Goal: Transaction & Acquisition: Purchase product/service

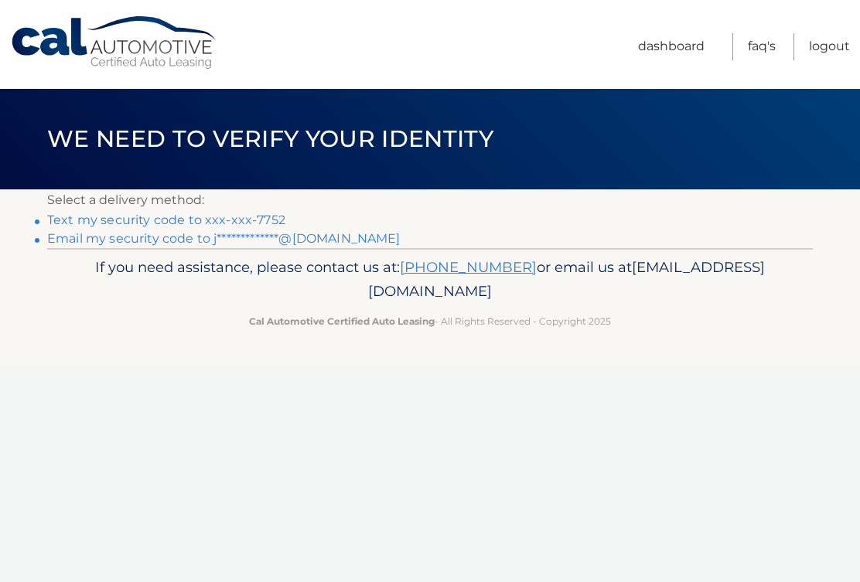
click at [261, 215] on link "Text my security code to xxx-xxx-7752" at bounding box center [166, 220] width 238 height 15
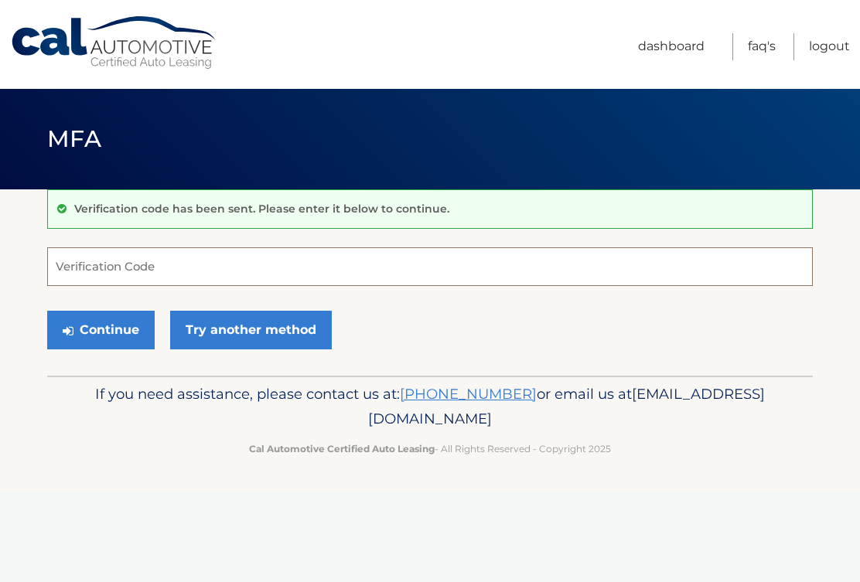
click at [85, 265] on input "Verification Code" at bounding box center [430, 267] width 766 height 39
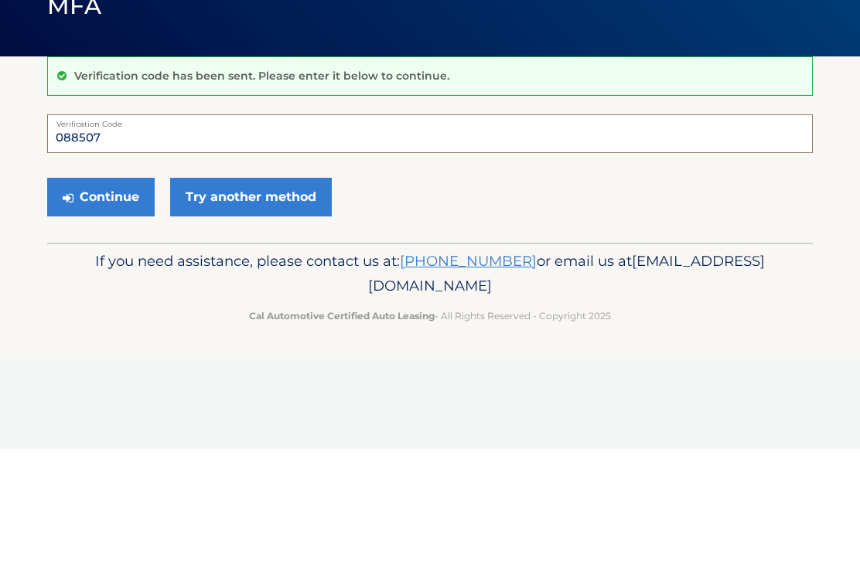
type input "088507"
click at [125, 311] on button "Continue" at bounding box center [101, 330] width 108 height 39
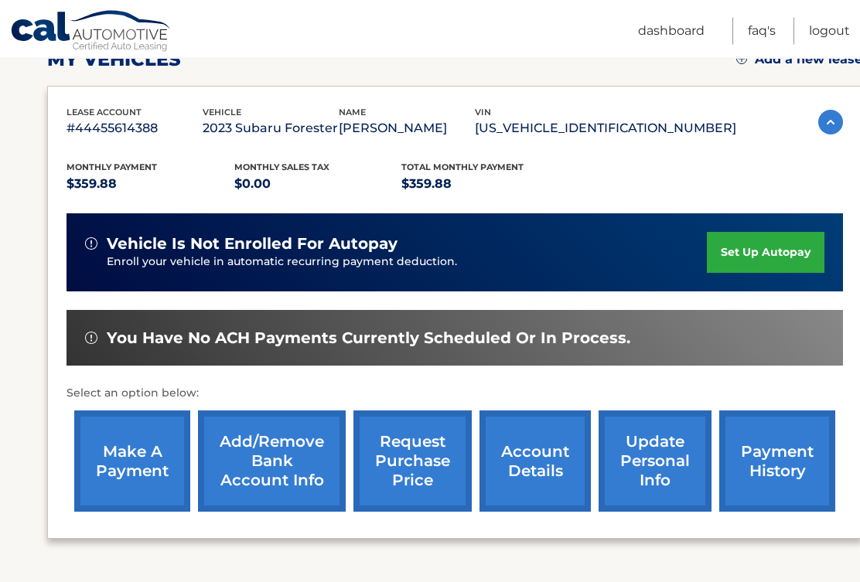
scroll to position [234, 0]
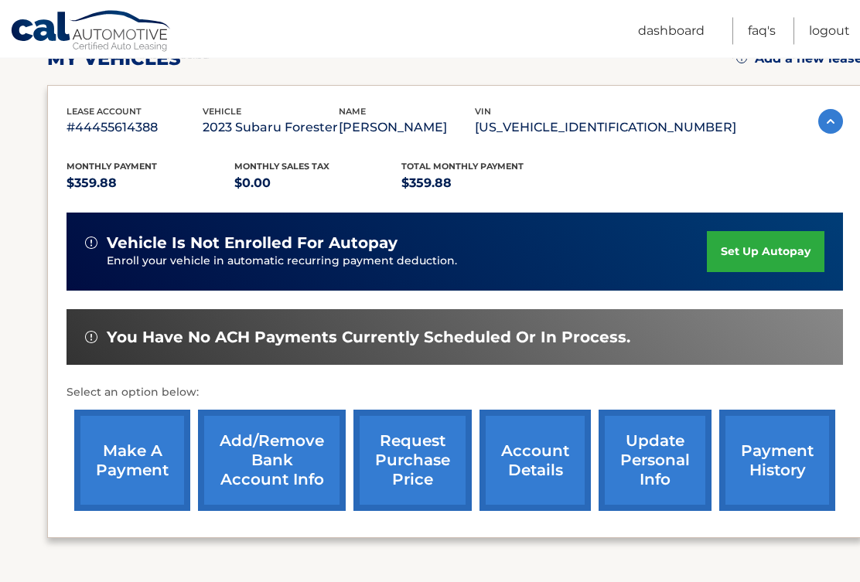
click at [135, 453] on link "make a payment" at bounding box center [132, 461] width 116 height 101
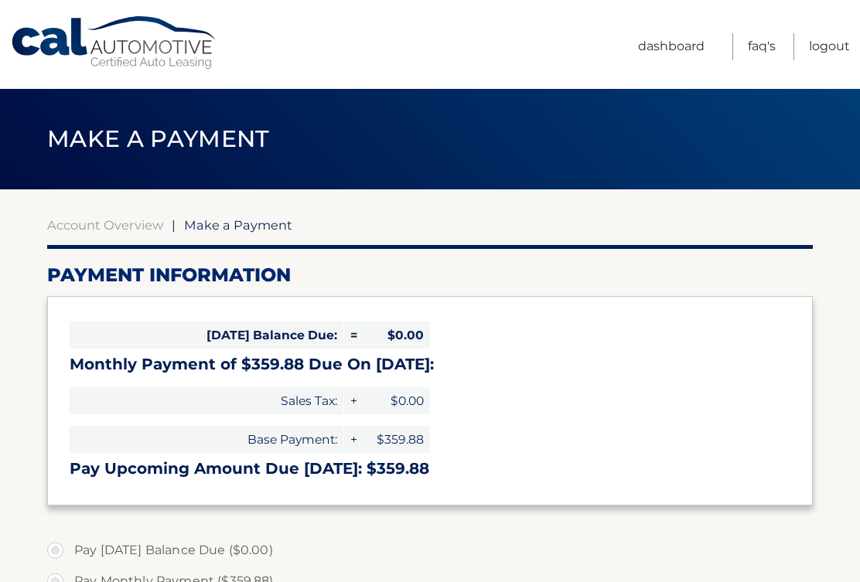
select select "ZDhmZDAwOTQtMTQ0ZC00ZDRhLWFiMTQtMDM1ZmQyNzU4N2Q1"
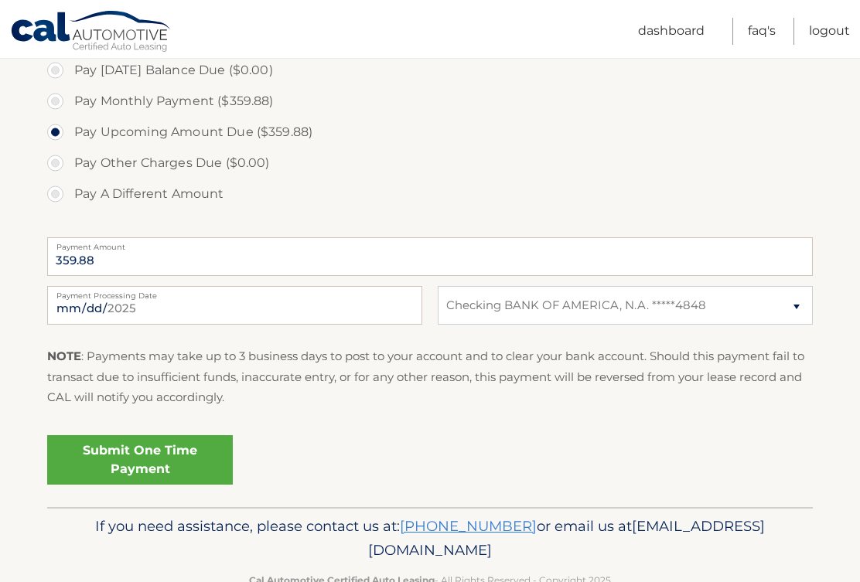
scroll to position [491, 0]
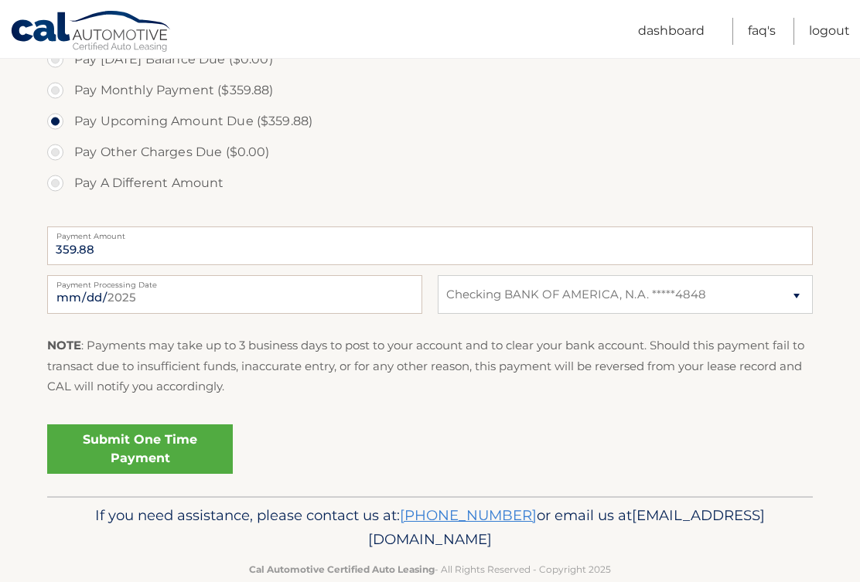
click at [187, 455] on link "Submit One Time Payment" at bounding box center [140, 450] width 186 height 50
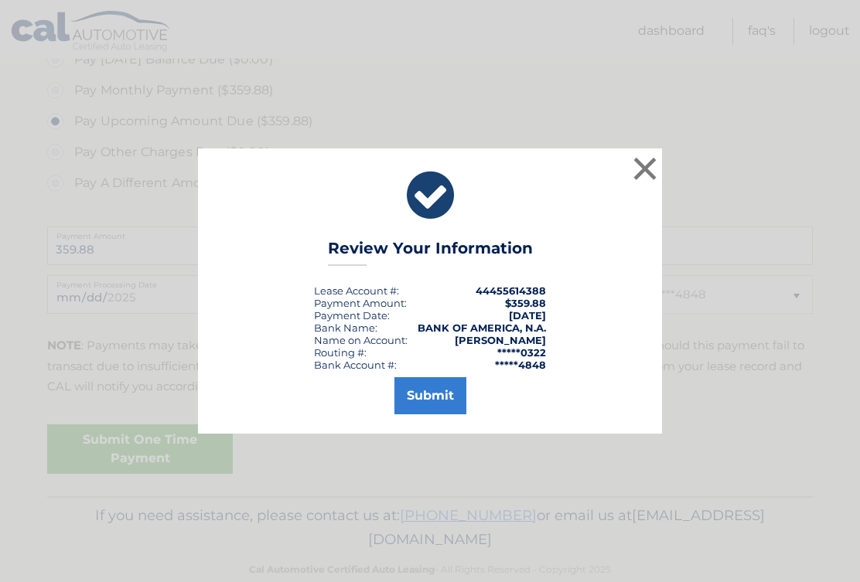
click at [435, 402] on button "Submit" at bounding box center [431, 395] width 72 height 37
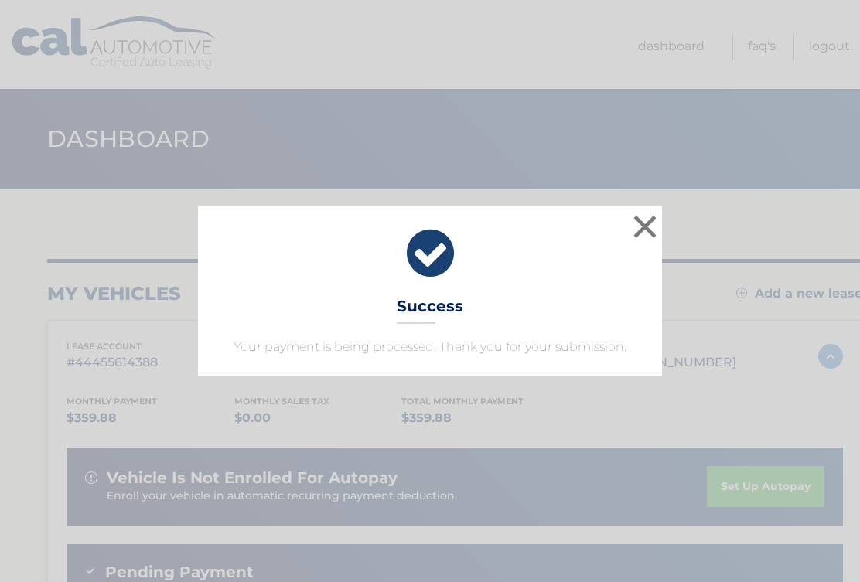
click at [654, 220] on button "×" at bounding box center [645, 226] width 31 height 31
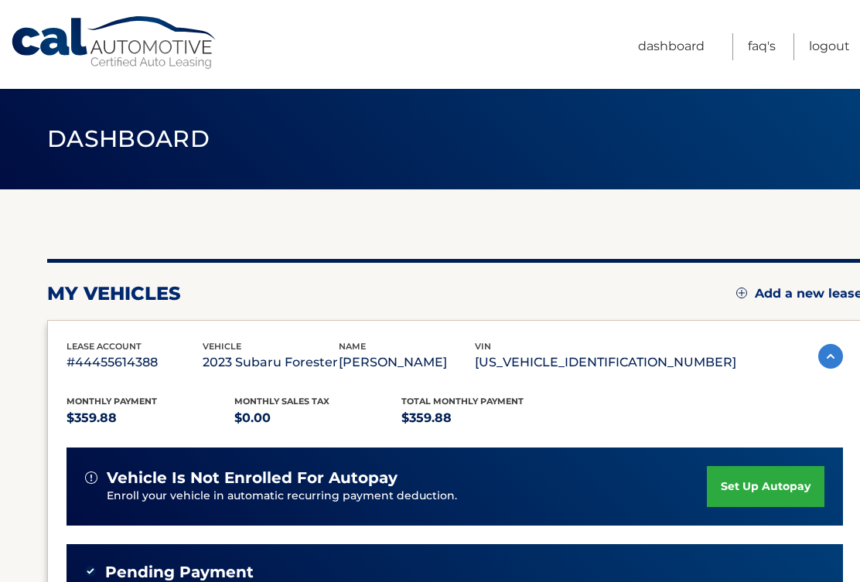
click at [835, 41] on link "Logout" at bounding box center [829, 46] width 41 height 27
